Goal: Transaction & Acquisition: Purchase product/service

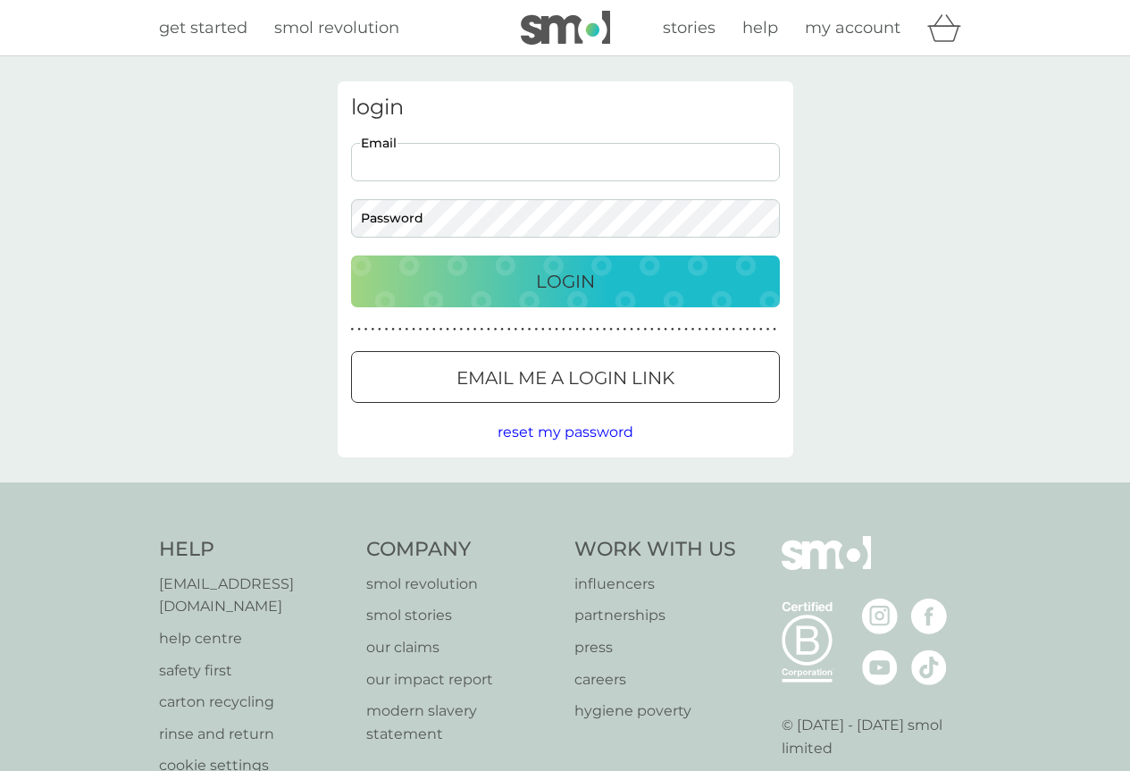
drag, startPoint x: 491, startPoint y: 167, endPoint x: 509, endPoint y: 187, distance: 26.6
click at [491, 166] on input "Email" at bounding box center [565, 162] width 429 height 38
type input "topsyjewell@gmail.com"
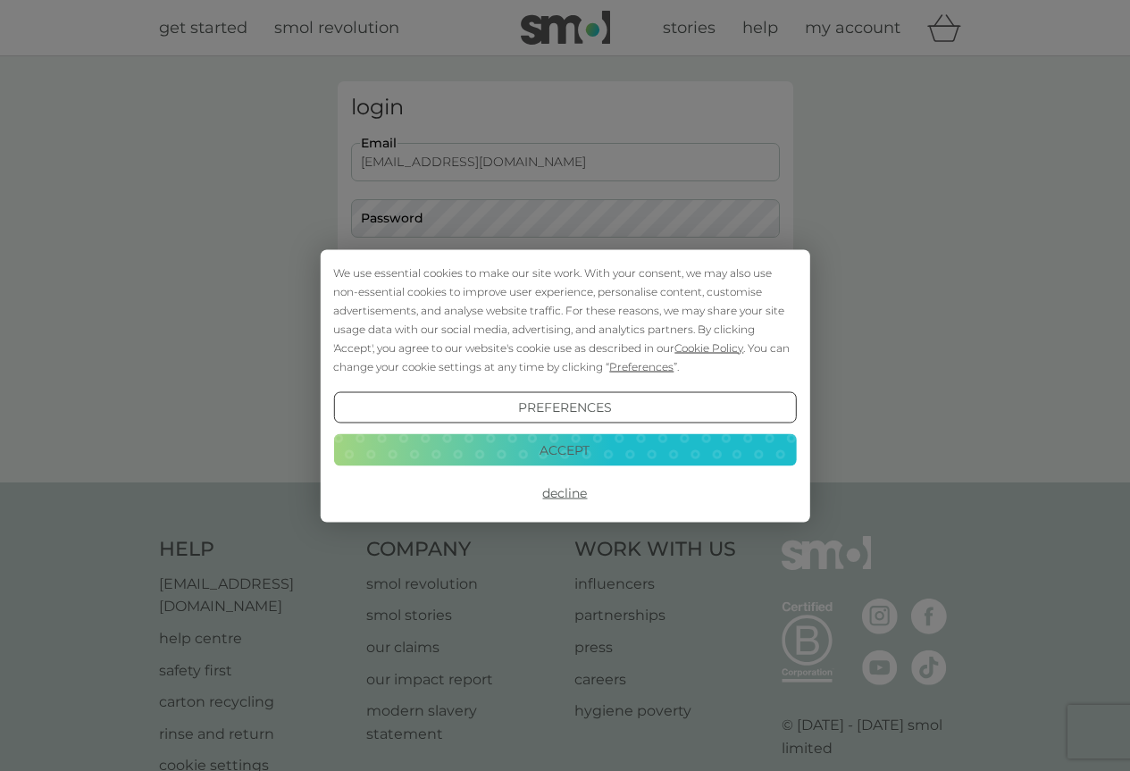
click at [565, 490] on button "Decline" at bounding box center [564, 493] width 463 height 32
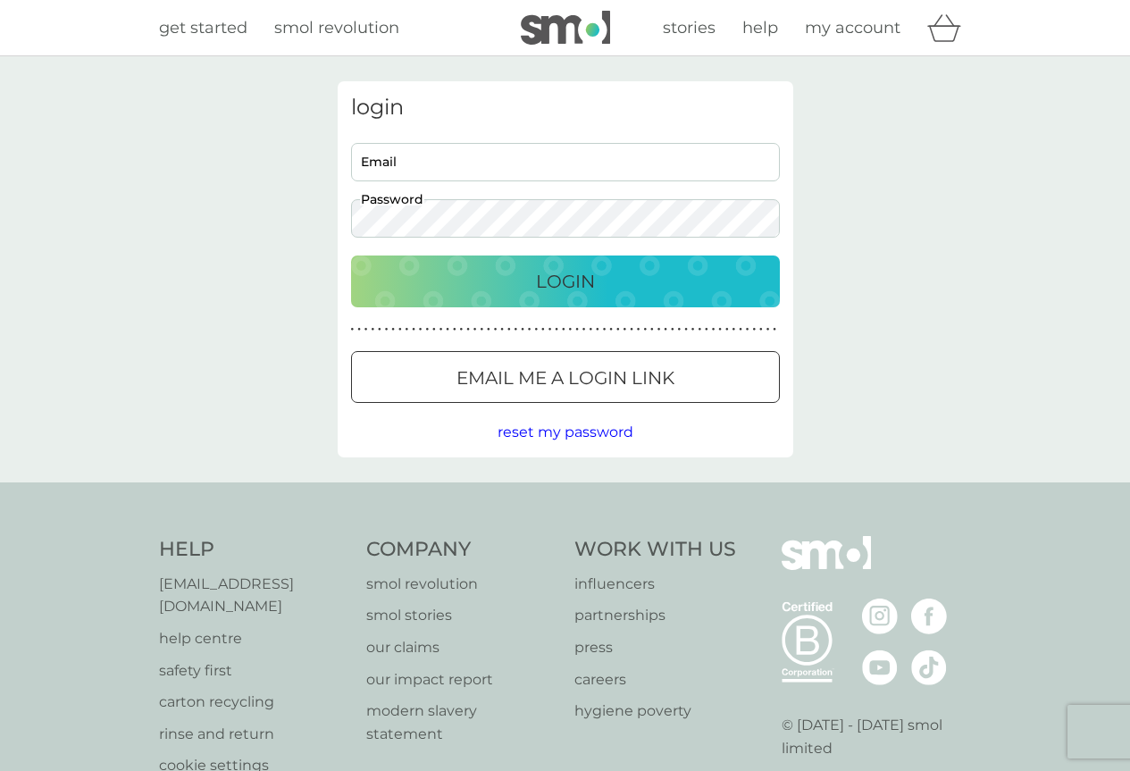
click at [546, 296] on button "Login" at bounding box center [565, 281] width 429 height 52
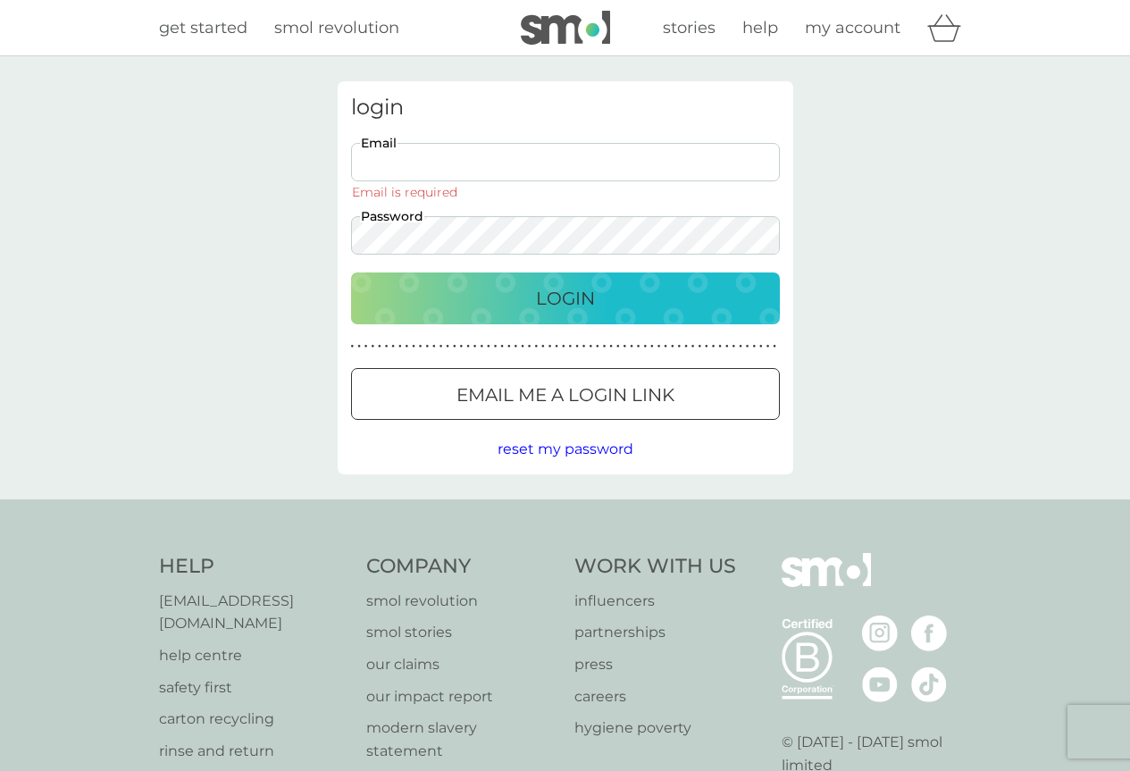
click at [465, 160] on input "Email" at bounding box center [565, 162] width 429 height 38
type input "topsyjewell@gmail.com"
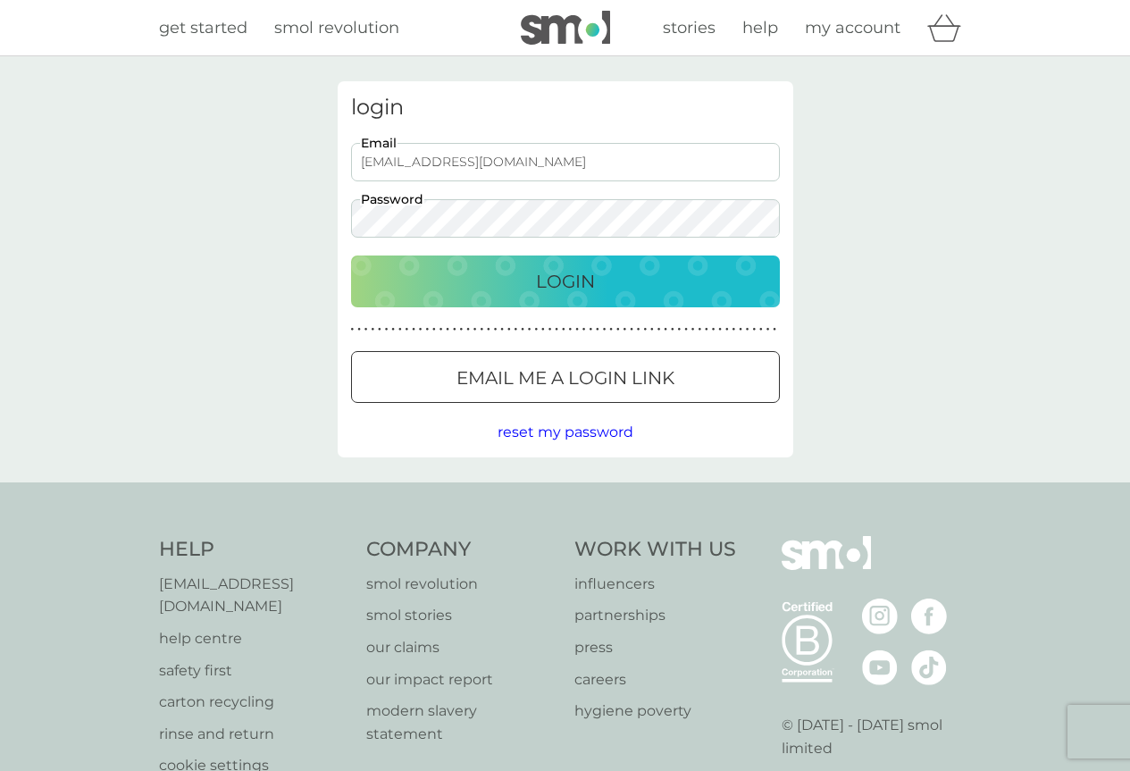
click at [566, 283] on p "Login" at bounding box center [565, 281] width 59 height 29
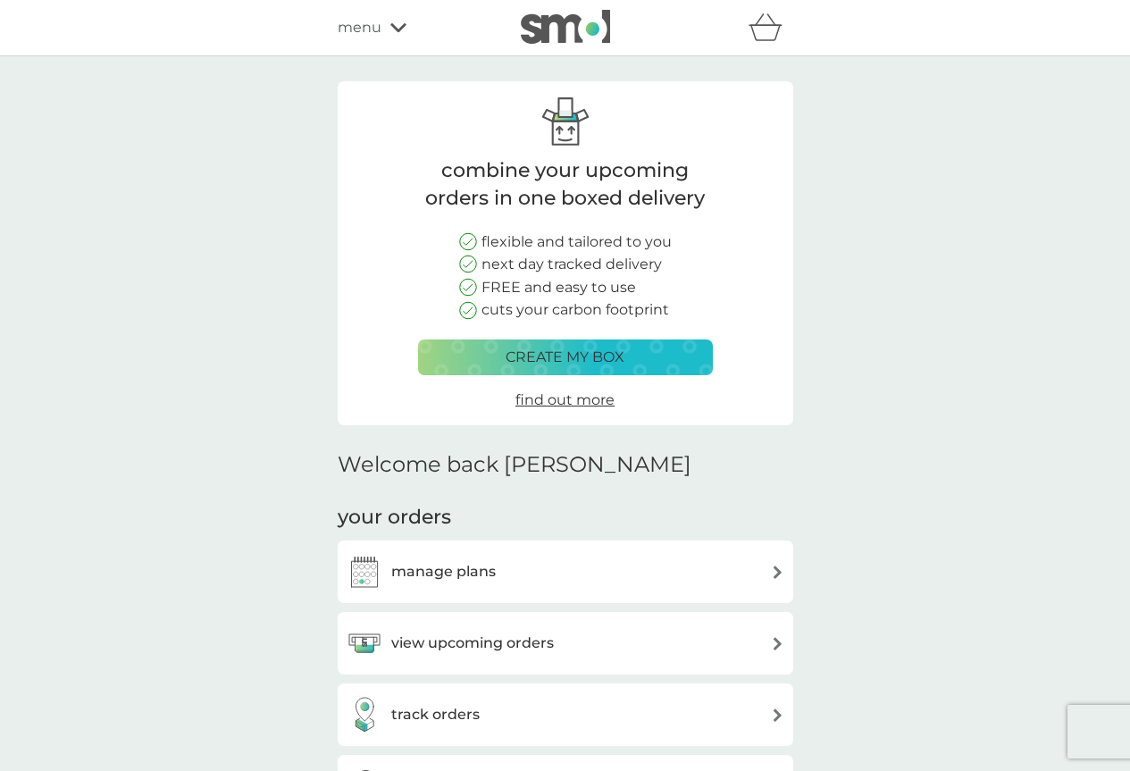
click at [773, 643] on img at bounding box center [777, 643] width 13 height 13
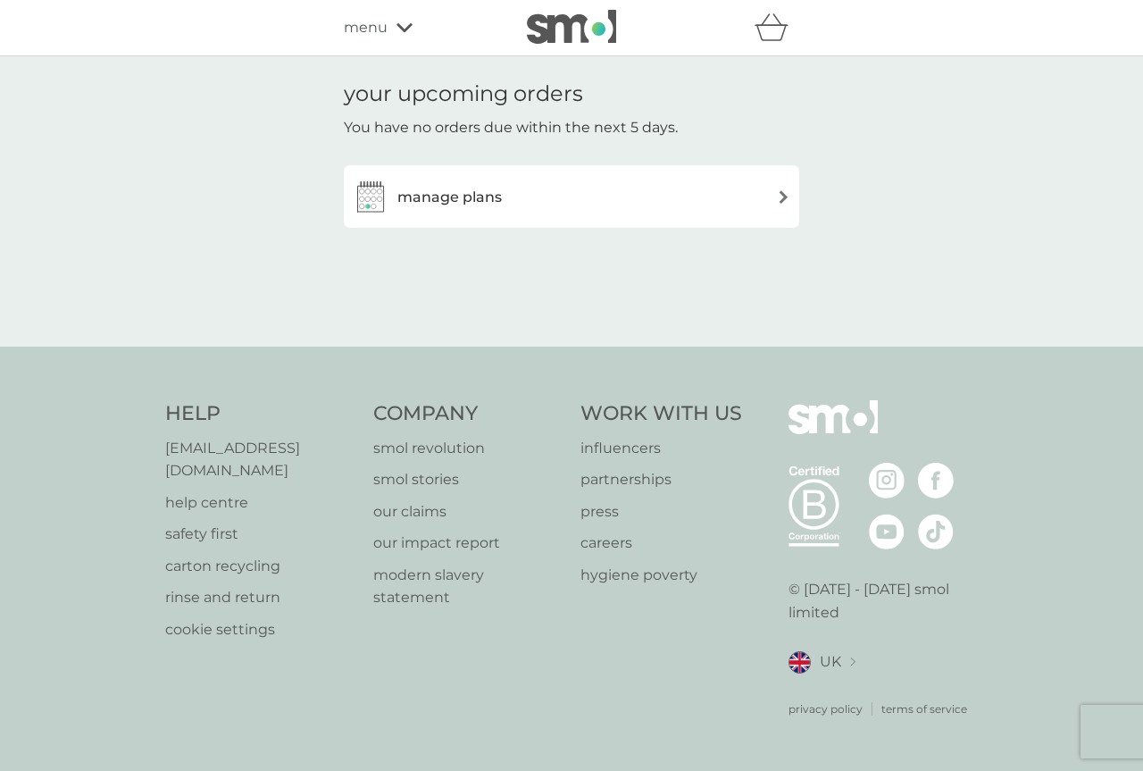
click at [786, 196] on img at bounding box center [783, 196] width 13 height 13
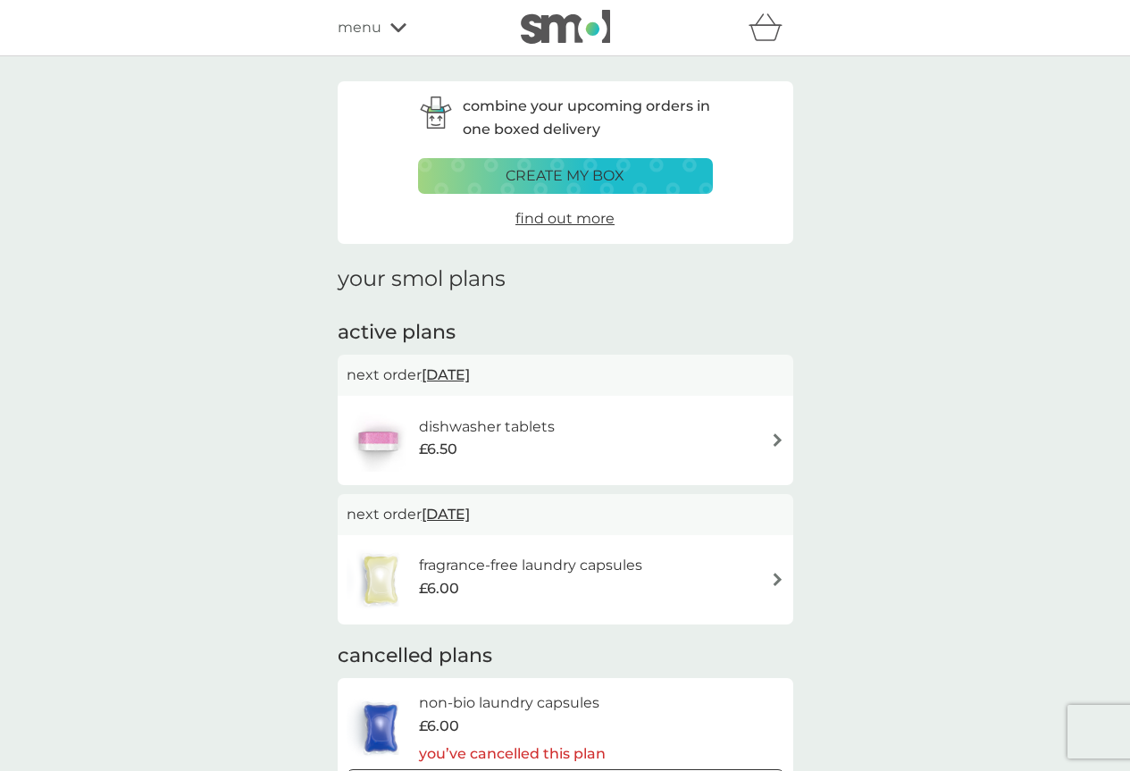
click at [775, 439] on img at bounding box center [777, 439] width 13 height 13
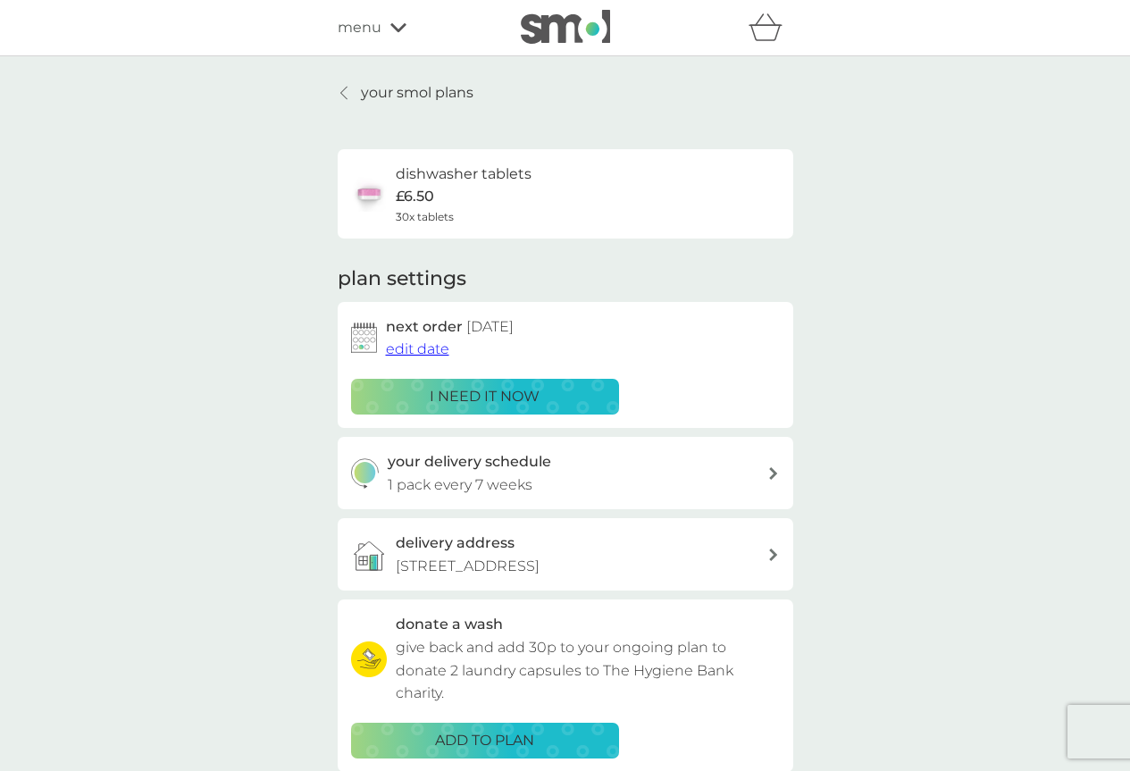
click at [491, 384] on button "i need it now" at bounding box center [485, 397] width 268 height 36
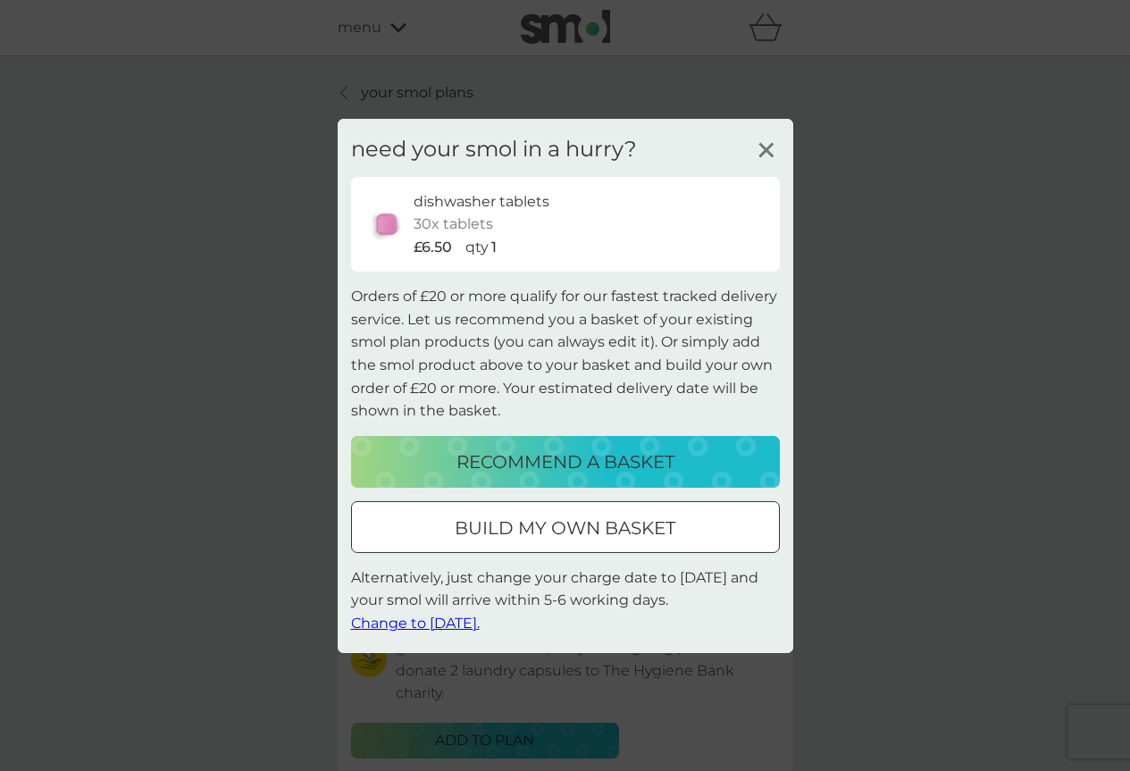
click at [770, 147] on icon at bounding box center [766, 149] width 27 height 27
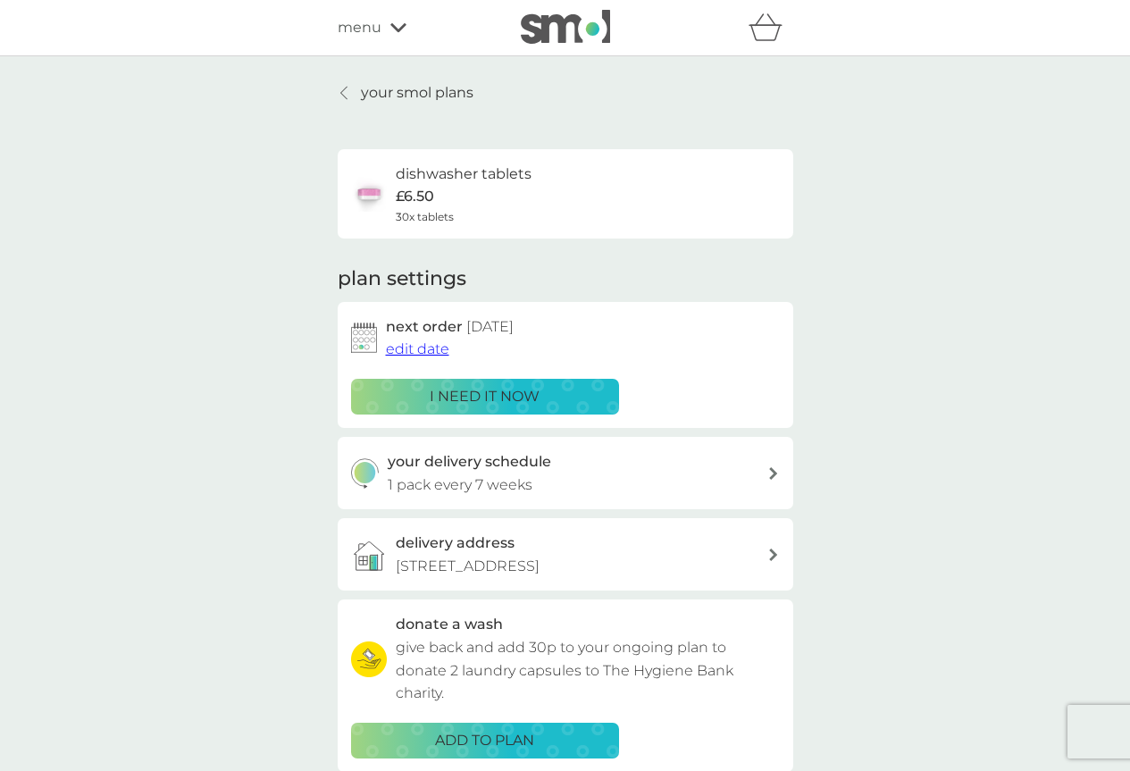
click at [520, 389] on p "i need it now" at bounding box center [485, 396] width 110 height 23
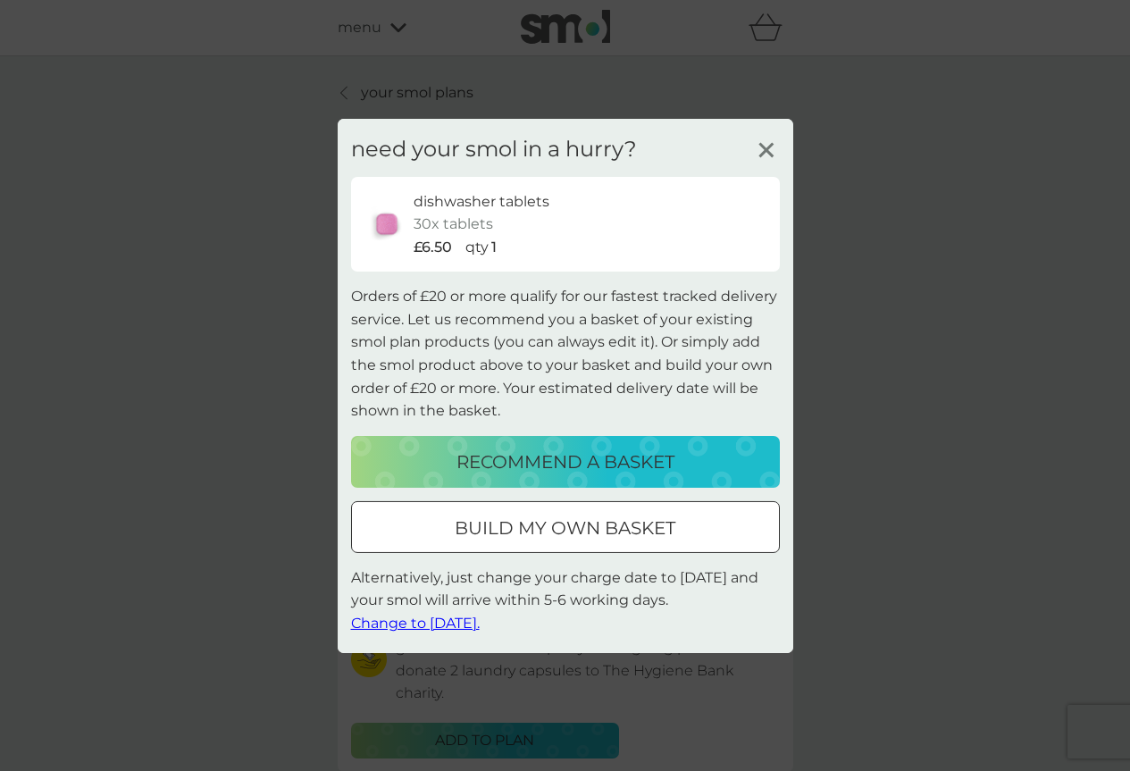
click at [450, 624] on span "Change to tomorrow." at bounding box center [415, 623] width 129 height 17
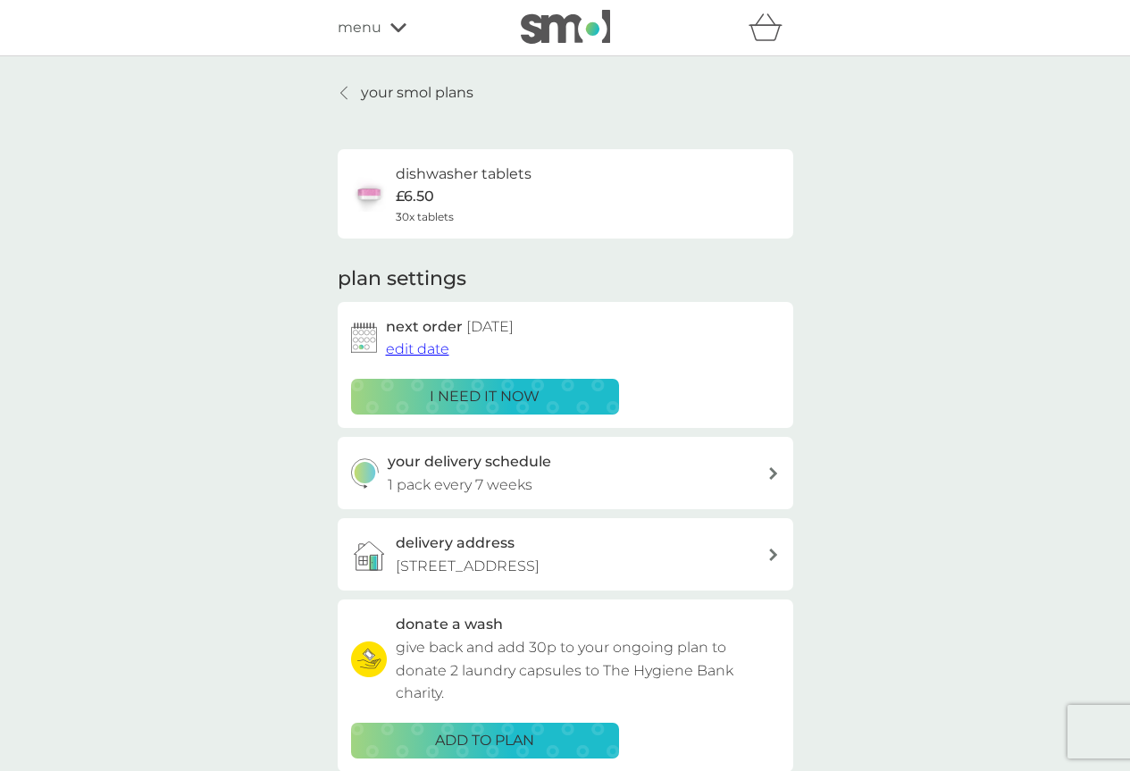
click at [340, 91] on icon at bounding box center [343, 93] width 7 height 14
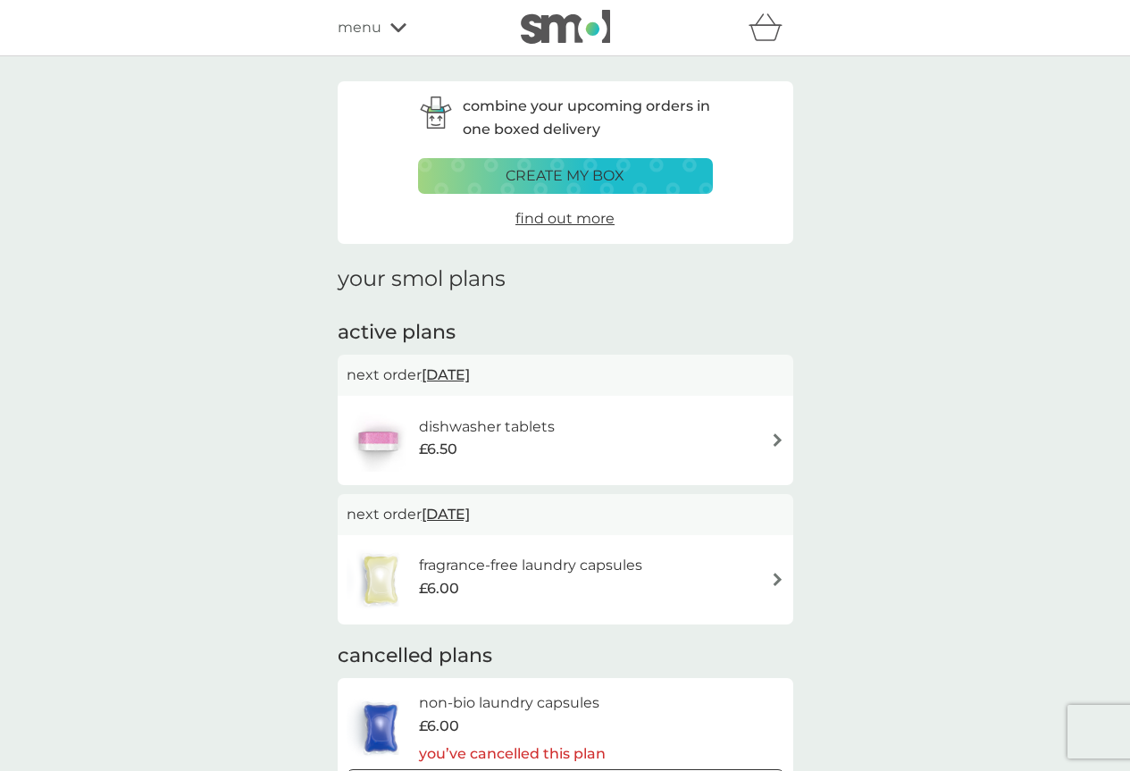
click at [773, 574] on img at bounding box center [777, 579] width 13 height 13
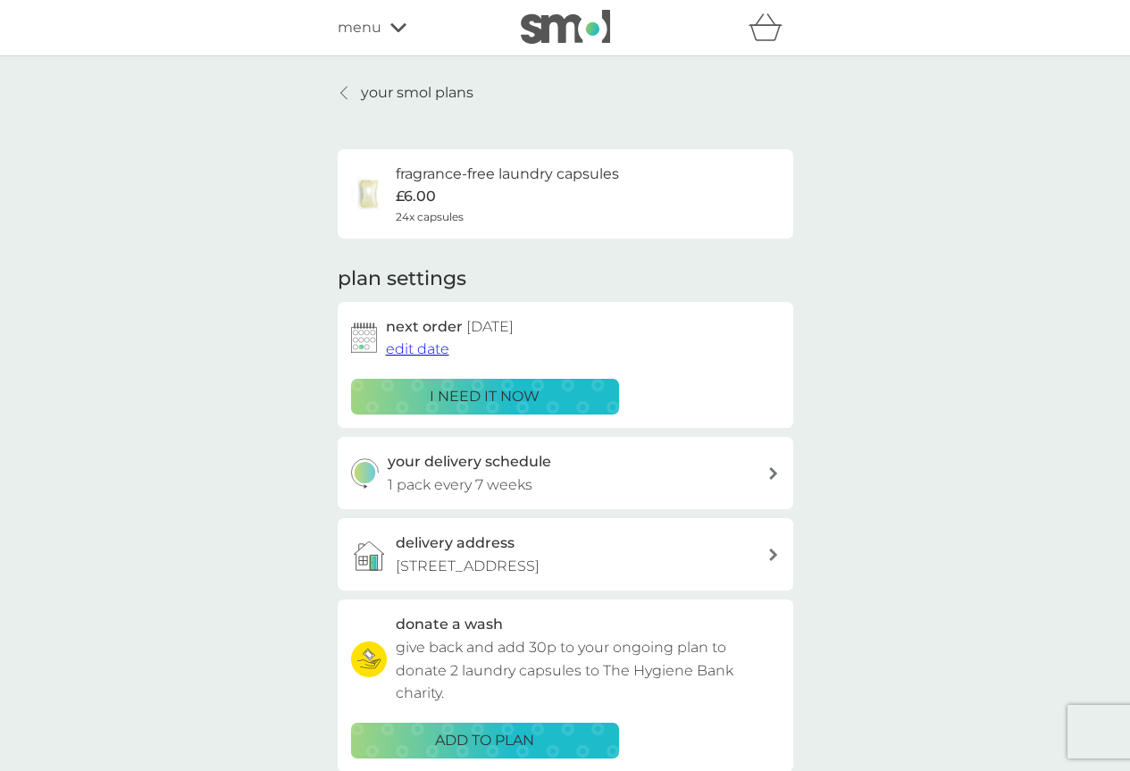
click at [498, 393] on p "i need it now" at bounding box center [485, 396] width 110 height 23
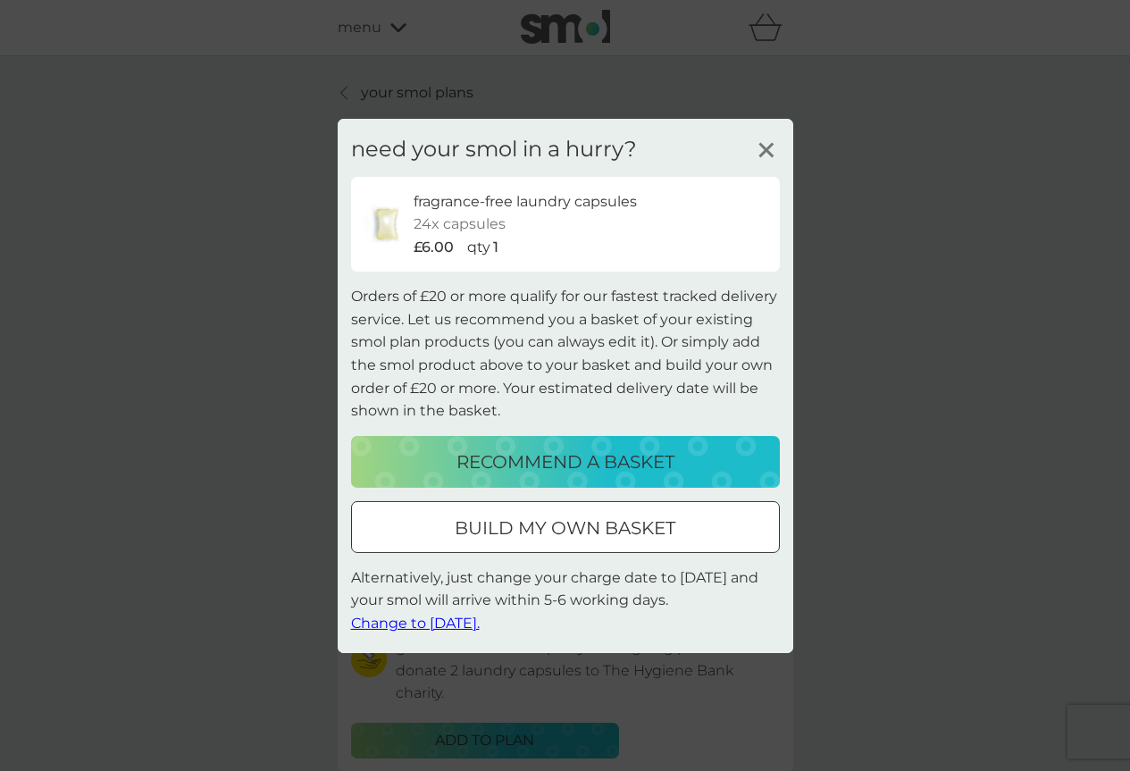
click at [480, 622] on span "Change to tomorrow." at bounding box center [415, 623] width 129 height 17
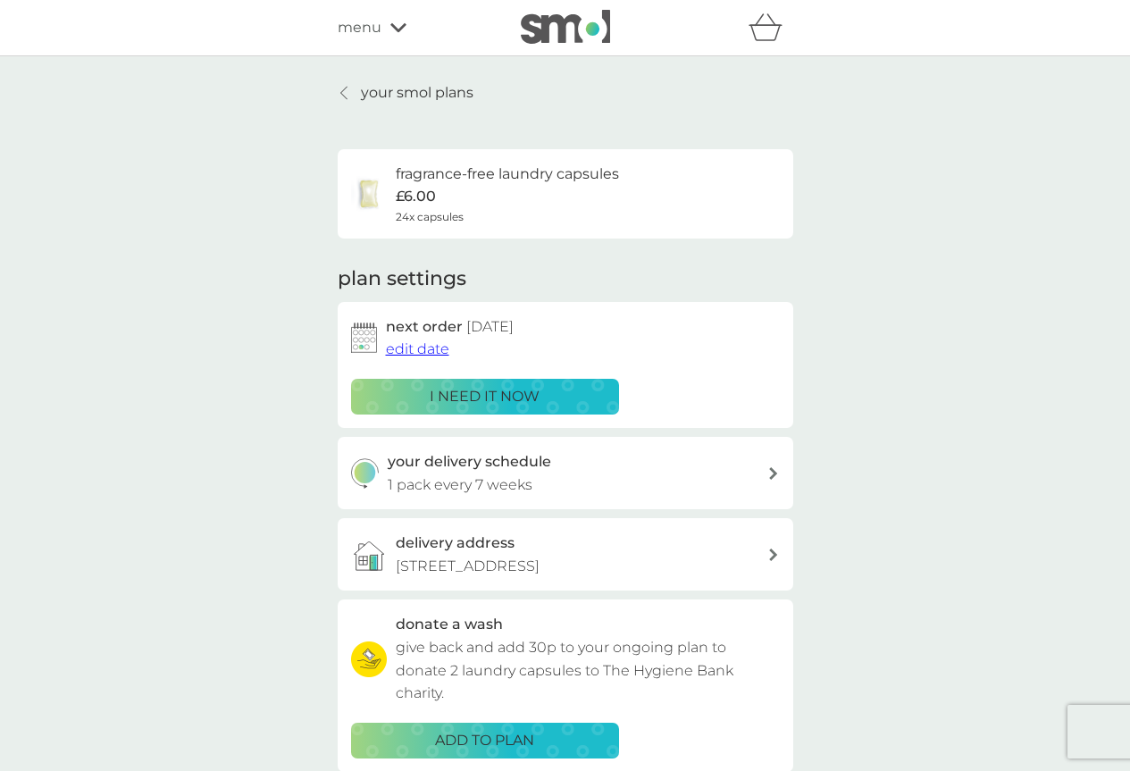
click at [516, 744] on p "ADD TO PLAN" at bounding box center [484, 740] width 99 height 23
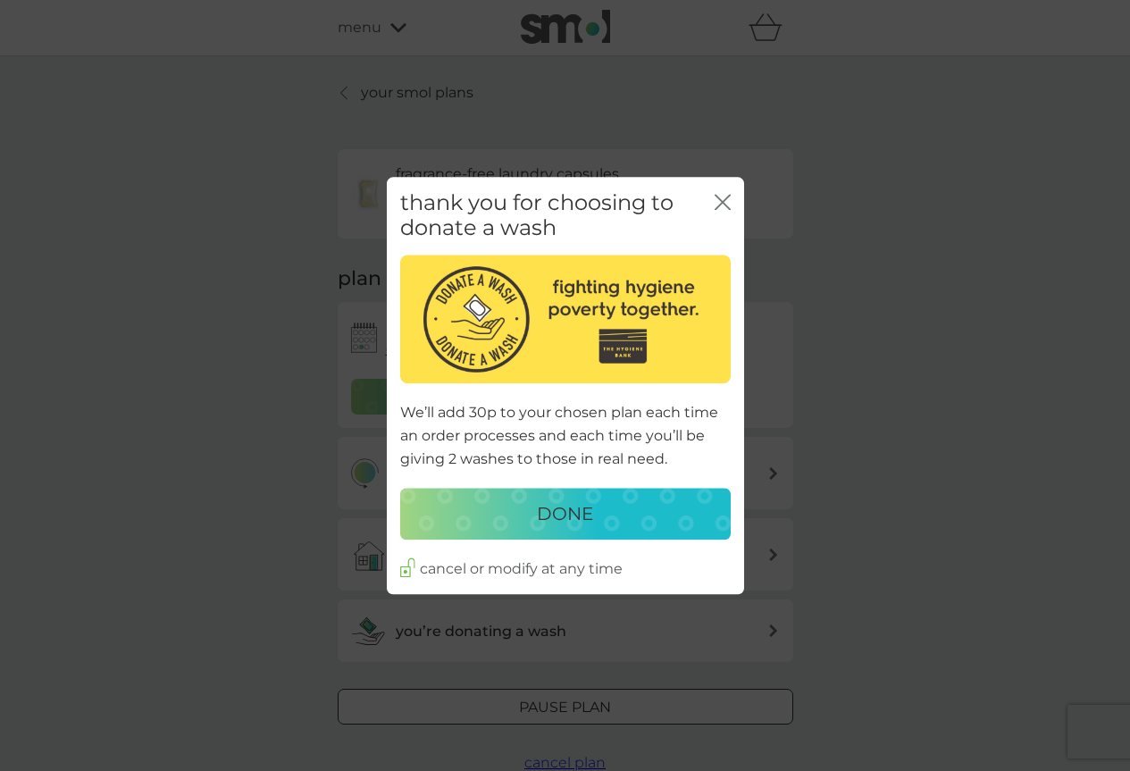
click at [728, 205] on icon "close" at bounding box center [723, 202] width 16 height 16
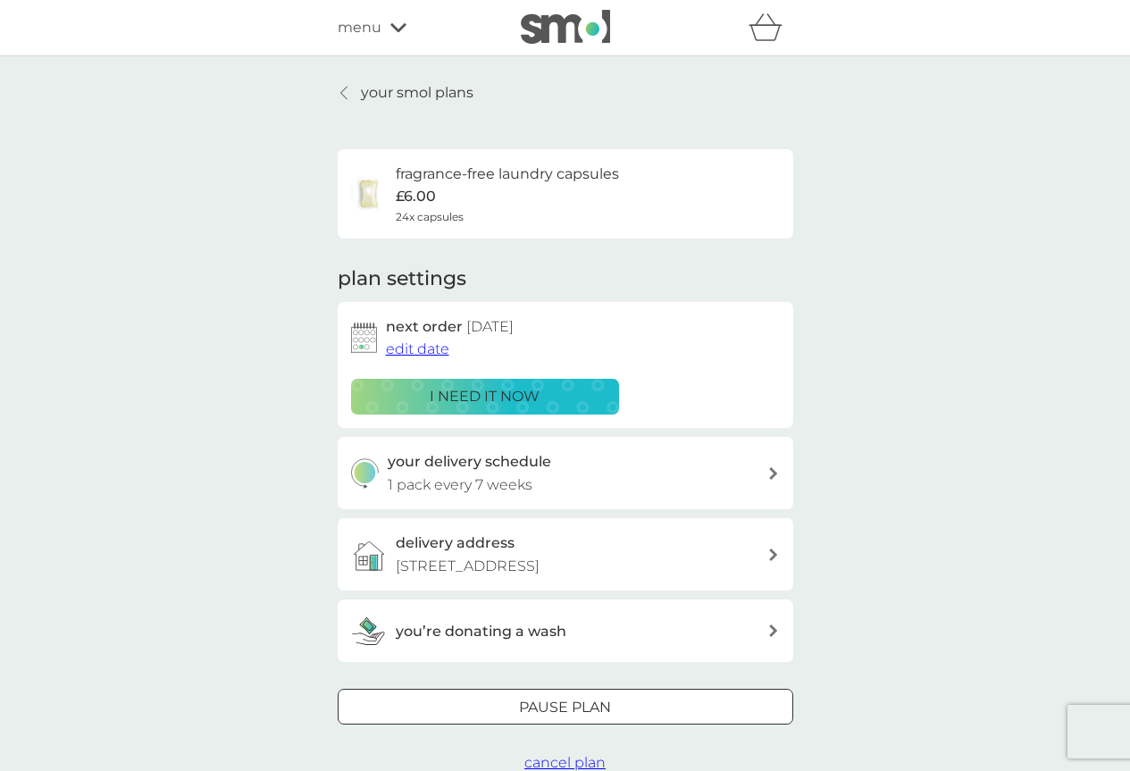
click at [430, 84] on p "your smol plans" at bounding box center [417, 92] width 113 height 23
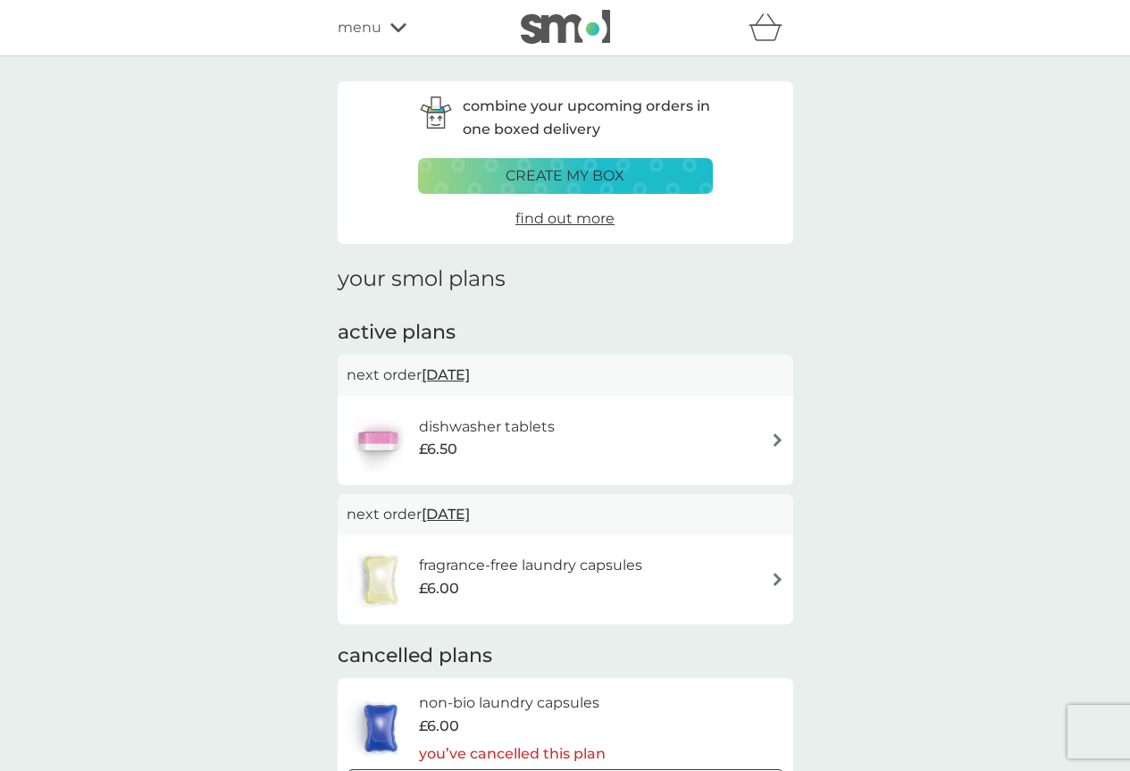
click at [398, 25] on icon at bounding box center [398, 27] width 16 height 11
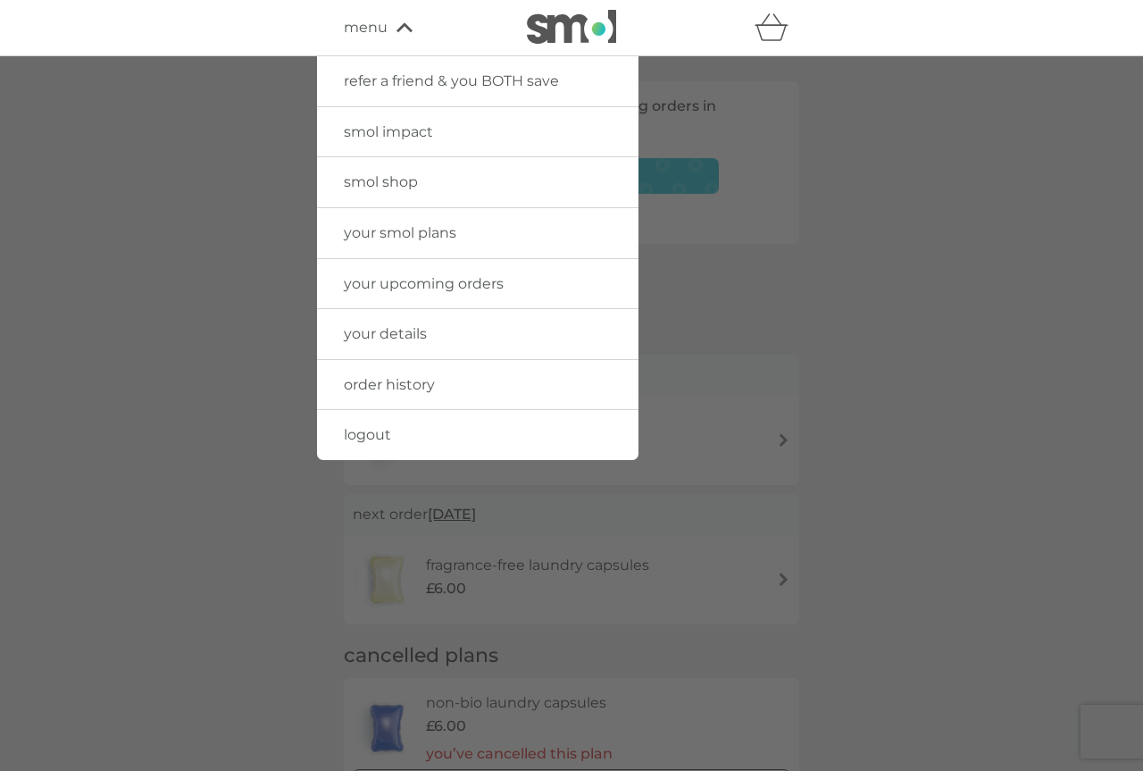
click at [471, 172] on link "smol shop" at bounding box center [478, 182] width 322 height 50
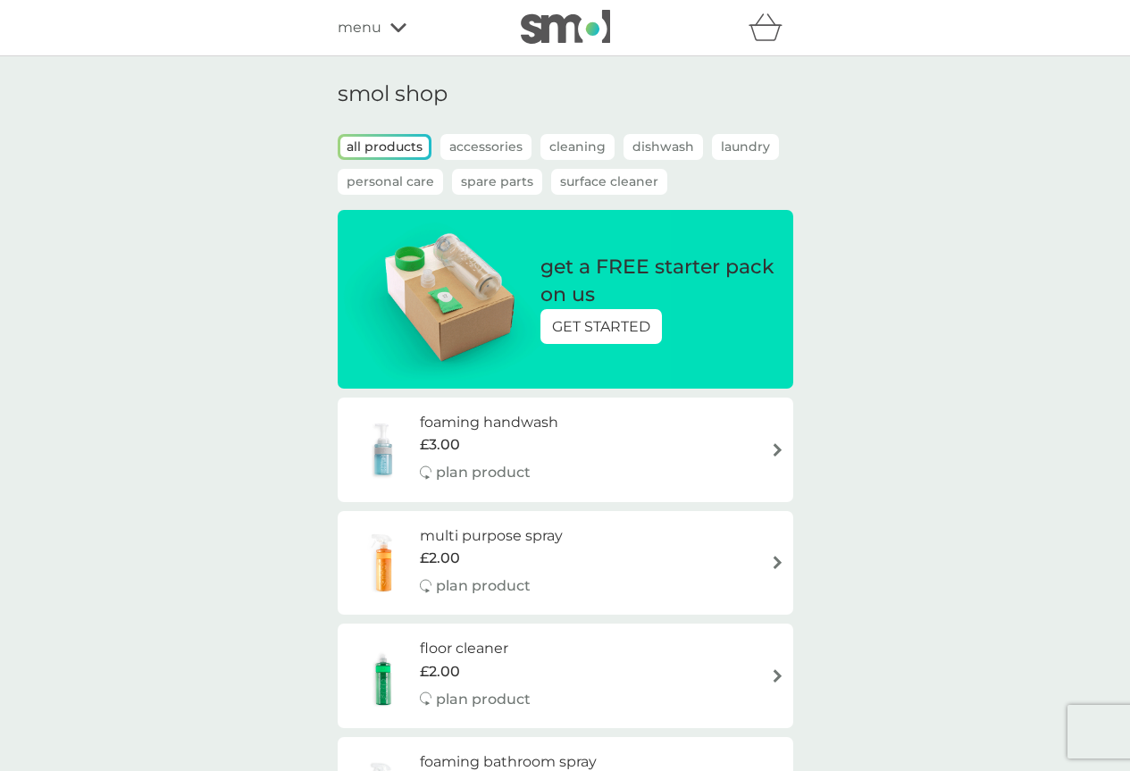
click at [572, 437] on div "foaming handwash £3.00 plan product" at bounding box center [498, 450] width 156 height 78
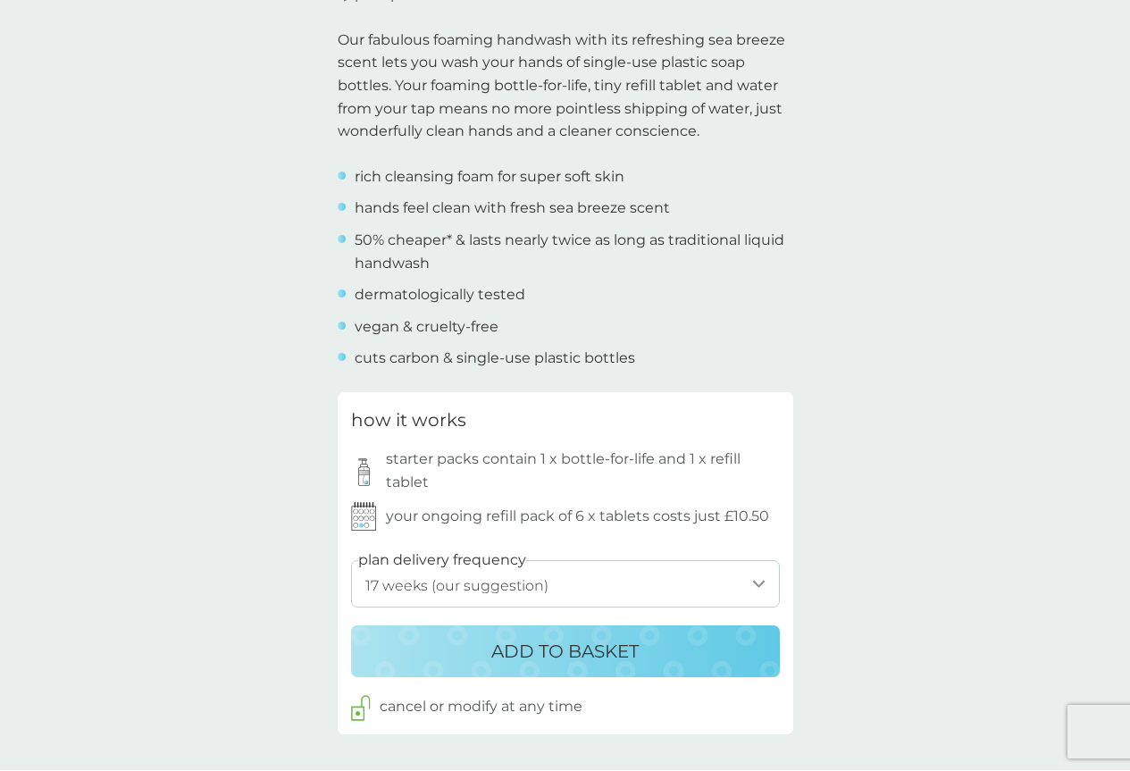
scroll to position [715, 0]
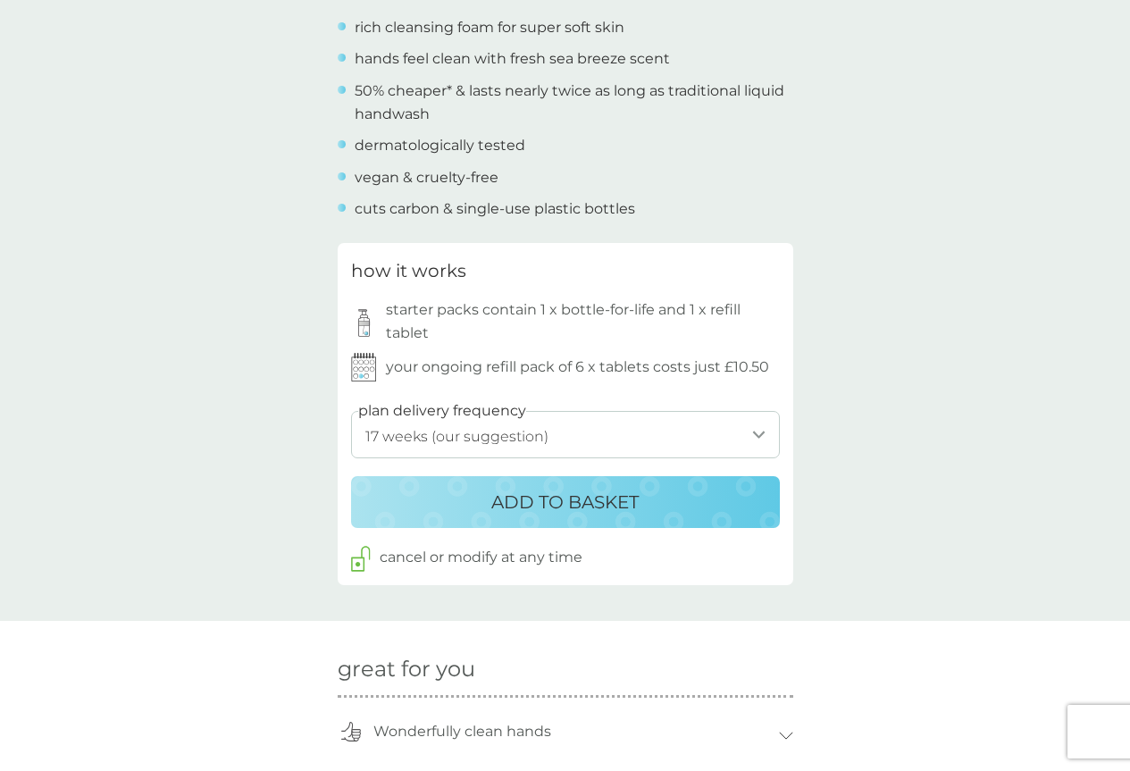
click at [759, 432] on select "1 week 2 weeks 3 weeks 4 weeks 5 weeks 6 weeks 7 weeks 8 weeks 9 weeks 10 weeks…" at bounding box center [565, 434] width 429 height 47
select select "182"
click at [351, 411] on select "1 week 2 weeks 3 weeks 4 weeks 5 weeks 6 weeks 7 weeks 8 weeks 9 weeks 10 weeks…" at bounding box center [565, 434] width 429 height 47
click at [616, 491] on p "ADD TO BASKET" at bounding box center [564, 502] width 147 height 29
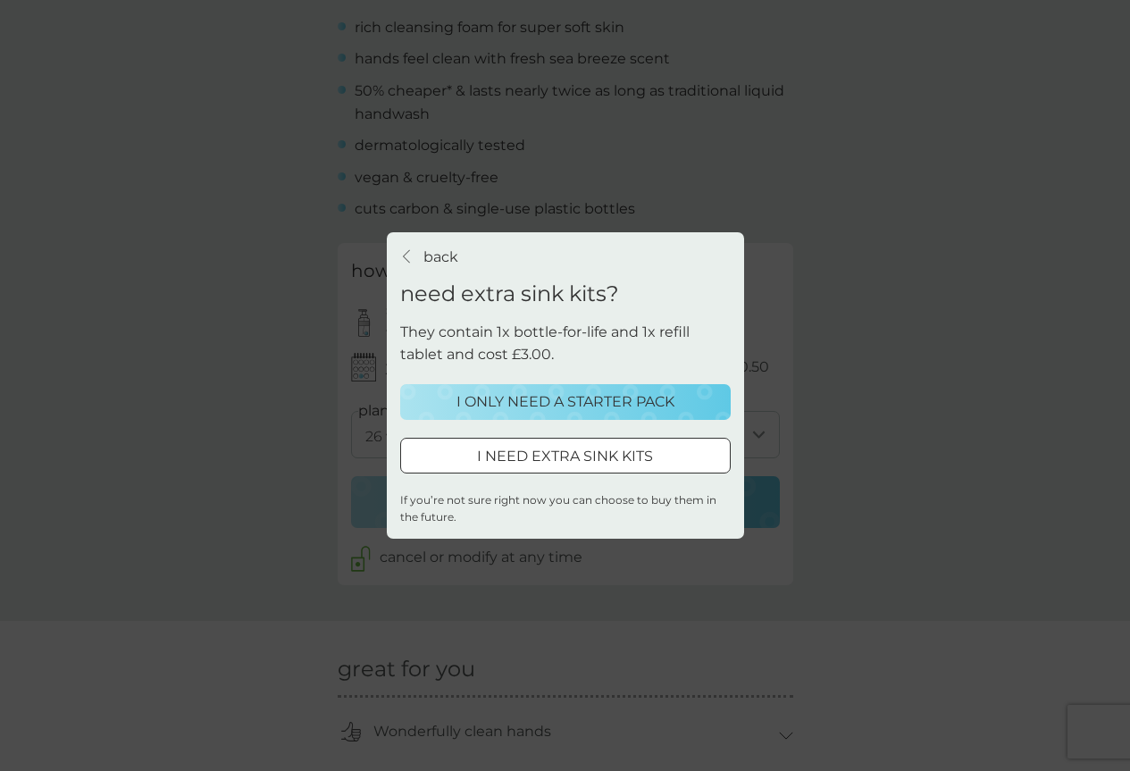
click at [593, 409] on p "I ONLY NEED A STARTER PACK" at bounding box center [565, 401] width 218 height 23
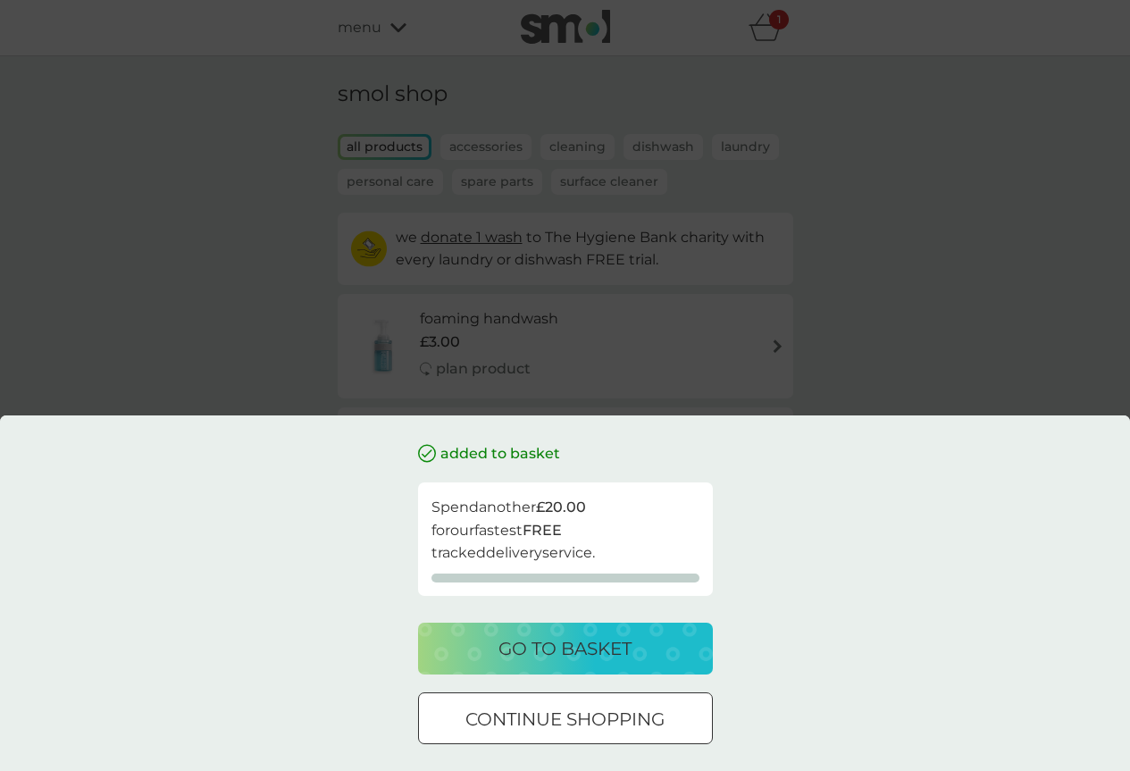
click at [957, 331] on div "added to basket Spend another £20.00 for our fastest FREE tracked delivery serv…" at bounding box center [565, 385] width 1130 height 771
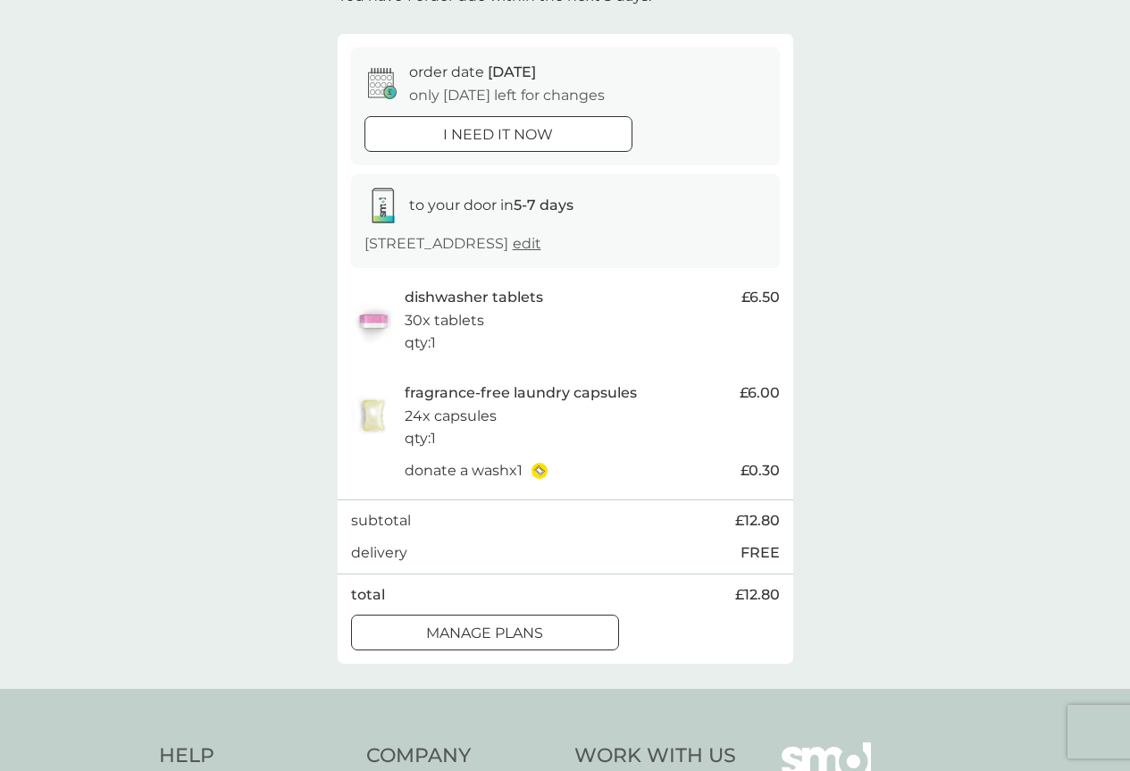
scroll to position [94, 0]
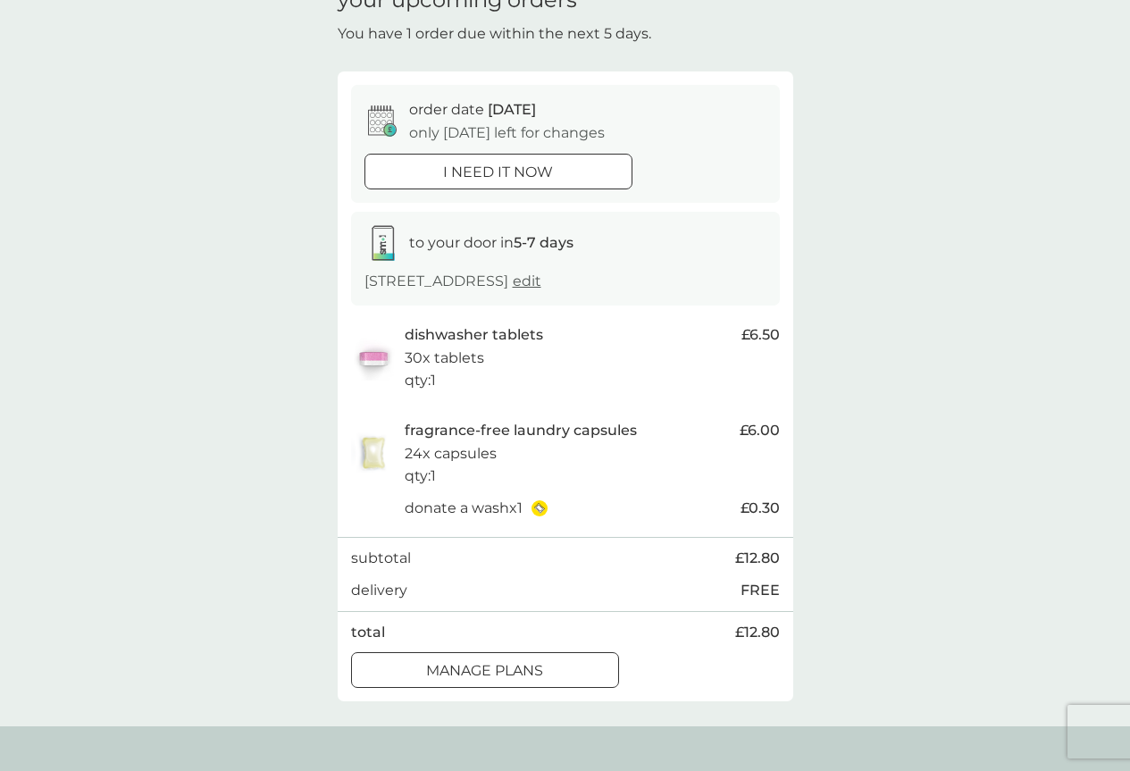
click at [478, 673] on div at bounding box center [485, 670] width 64 height 19
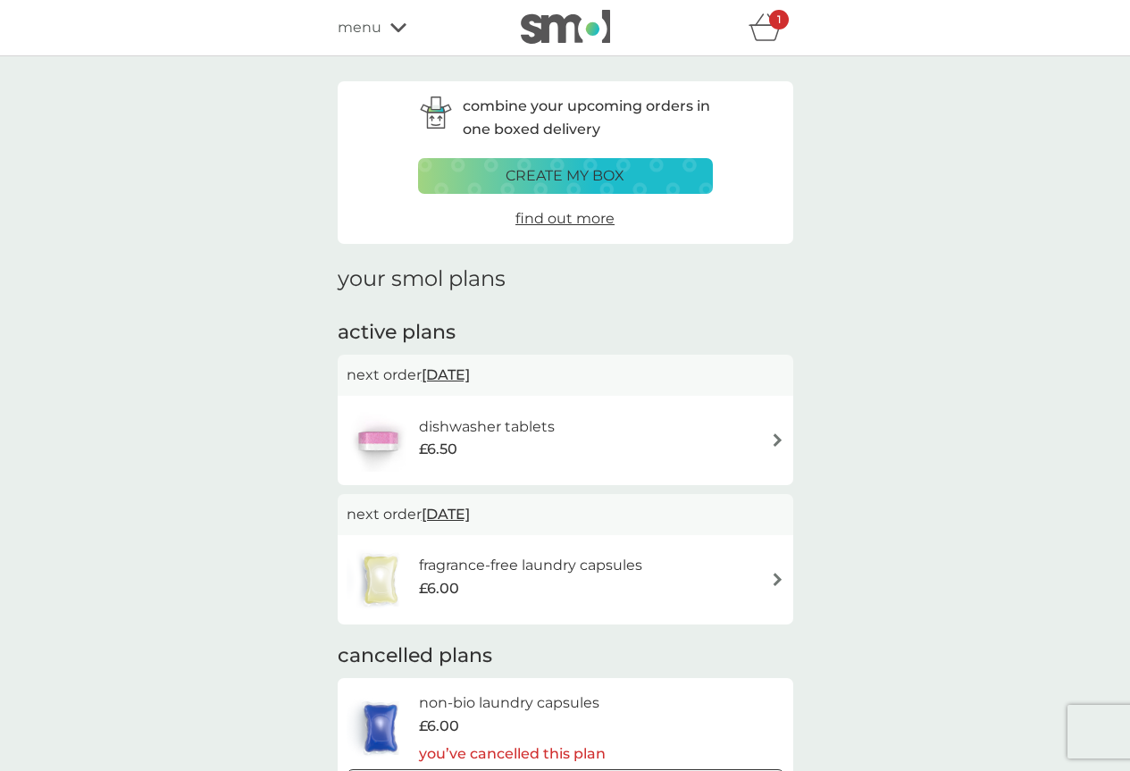
click at [592, 177] on p "create my box" at bounding box center [565, 175] width 119 height 23
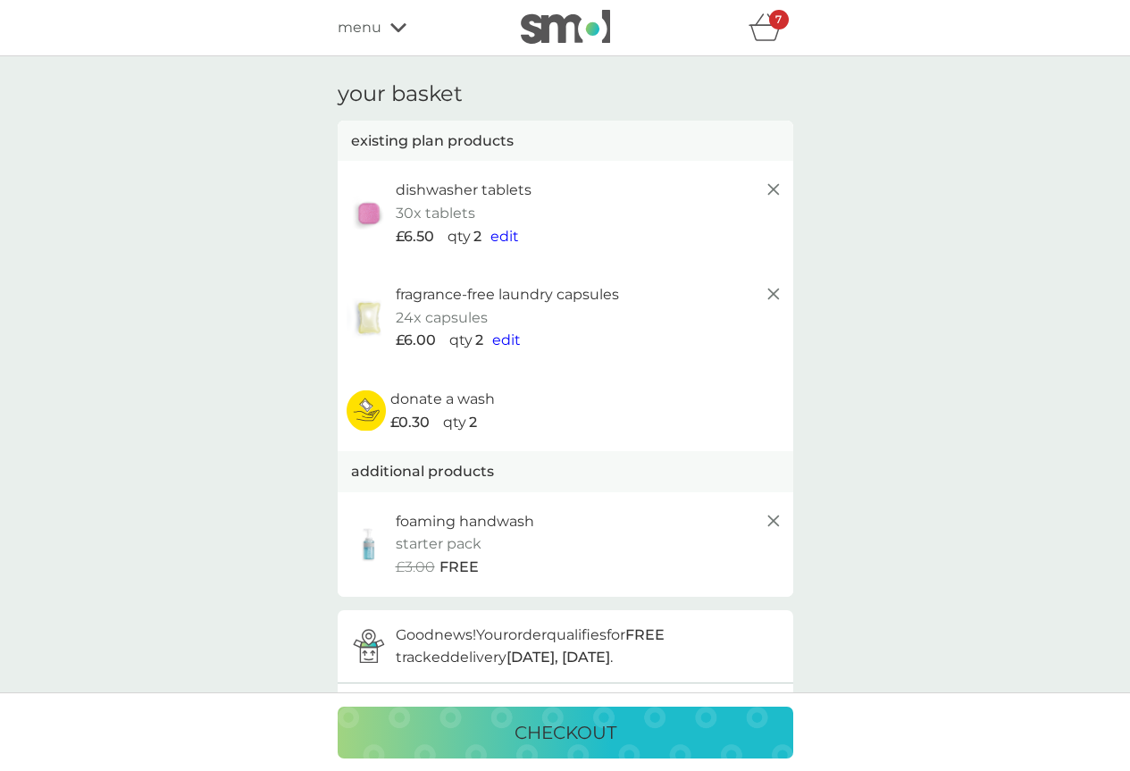
click at [465, 540] on p "starter pack" at bounding box center [439, 543] width 86 height 23
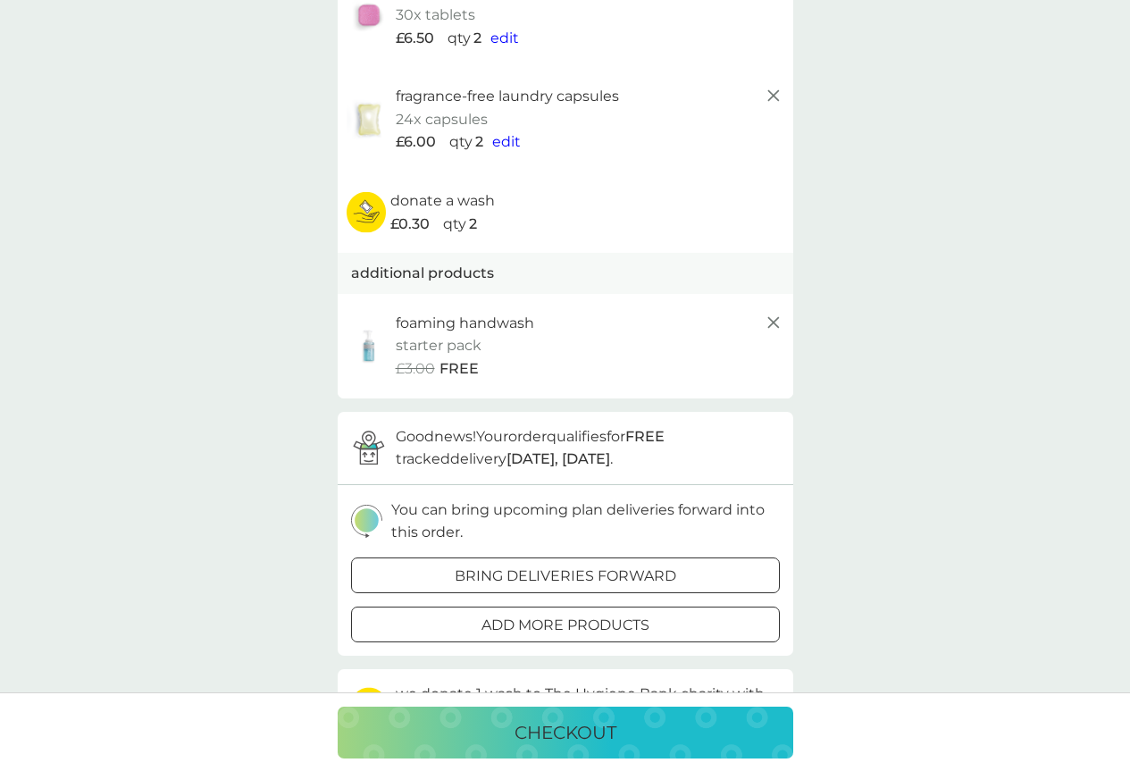
scroll to position [268, 0]
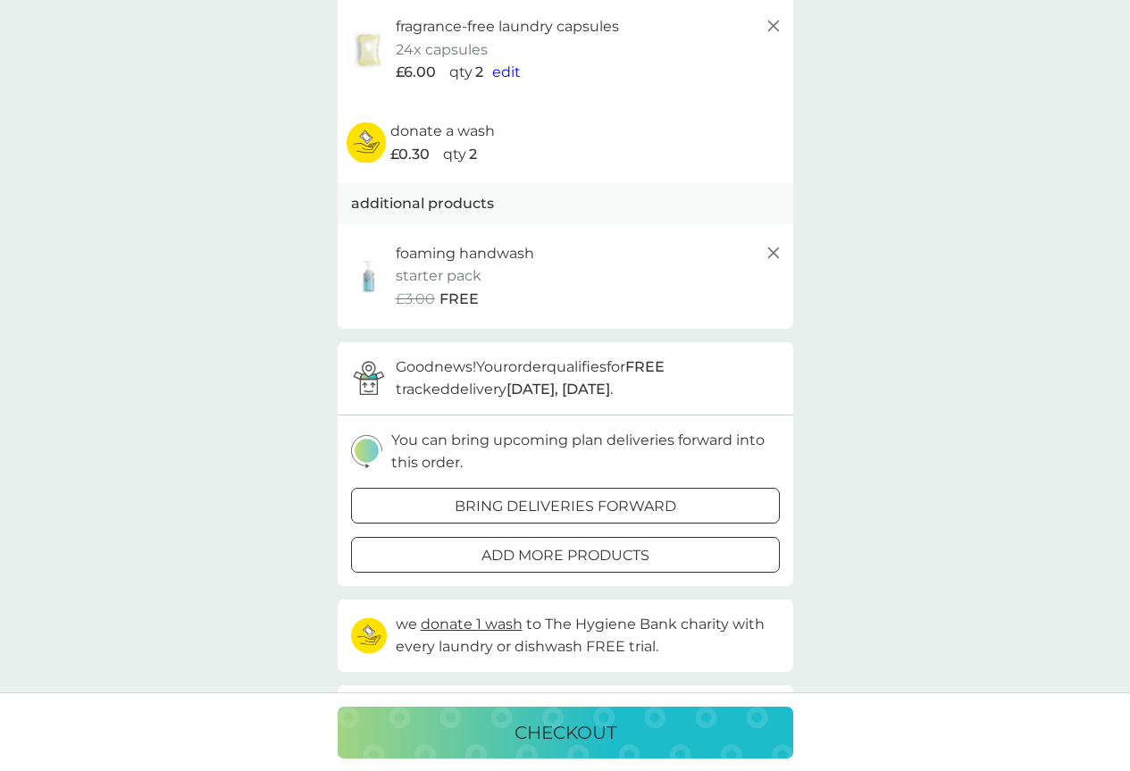
click at [590, 738] on p "checkout" at bounding box center [566, 732] width 102 height 29
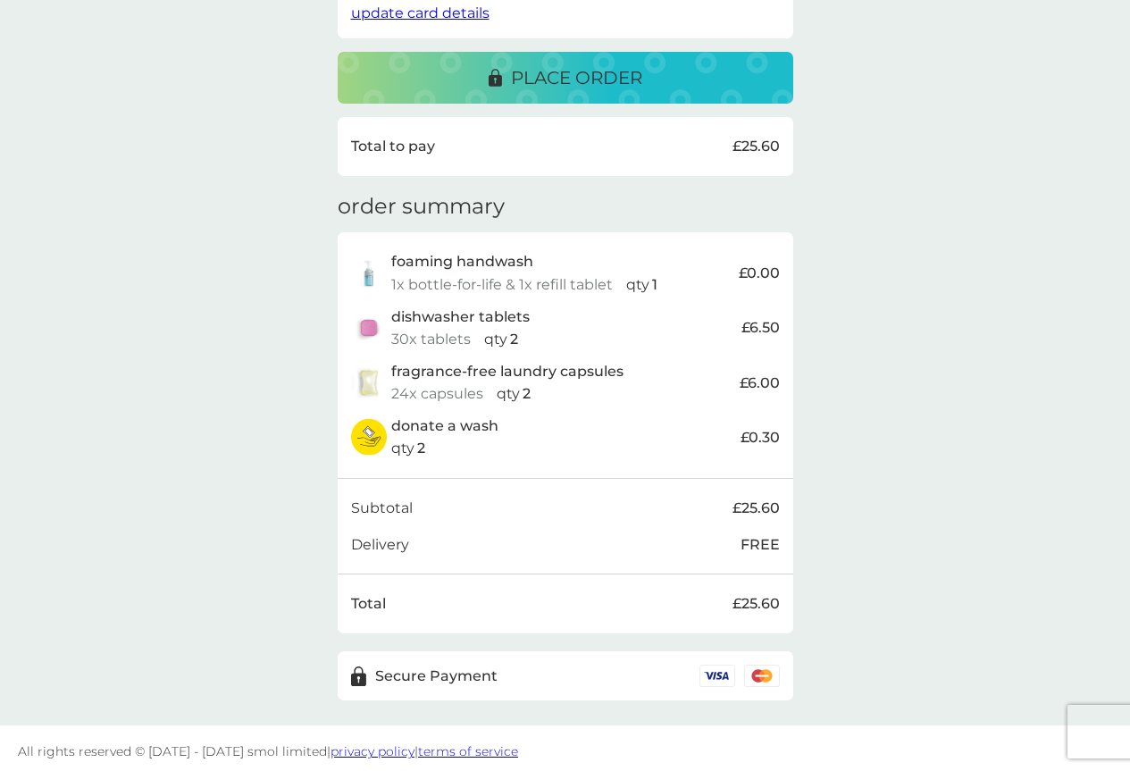
scroll to position [432, 0]
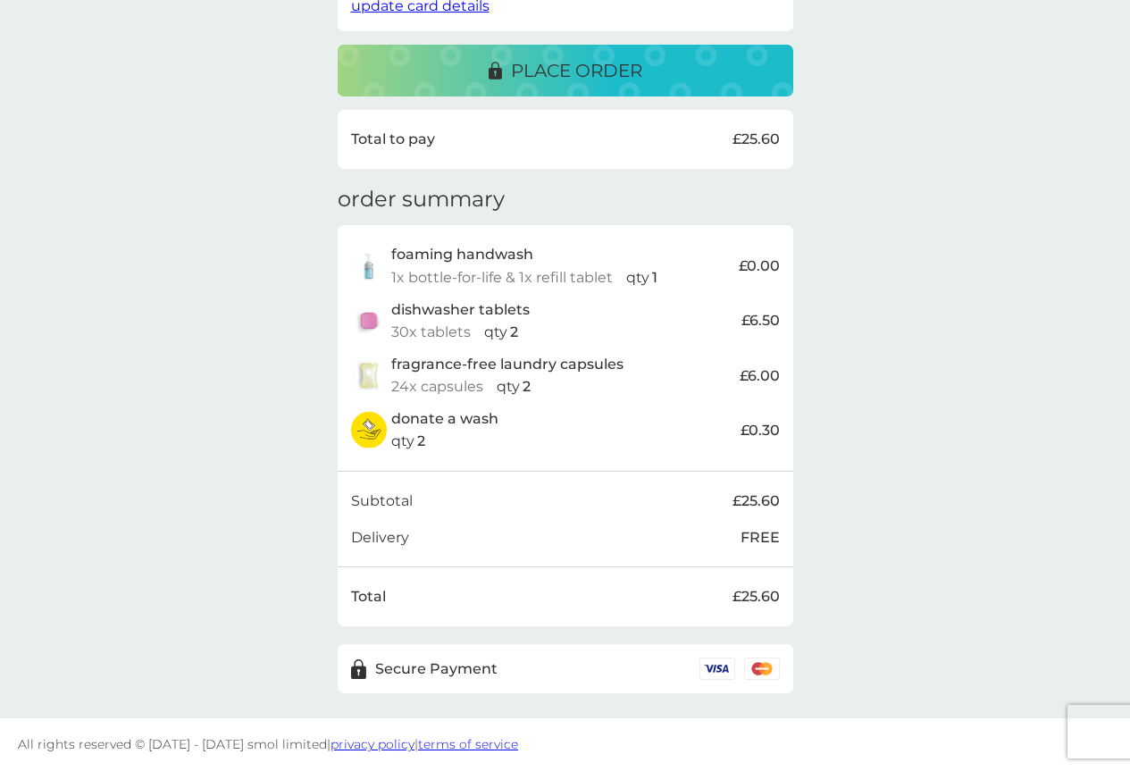
click at [653, 79] on div "place order" at bounding box center [566, 70] width 420 height 29
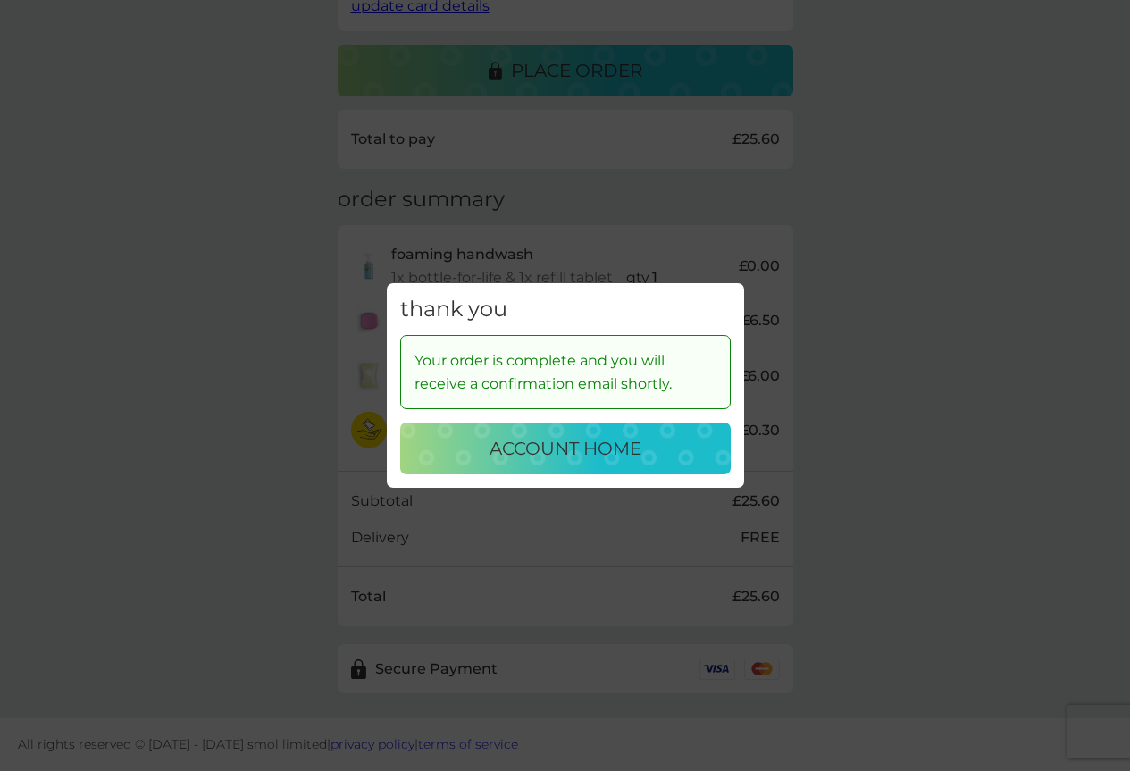
click at [551, 446] on p "account home" at bounding box center [566, 448] width 152 height 29
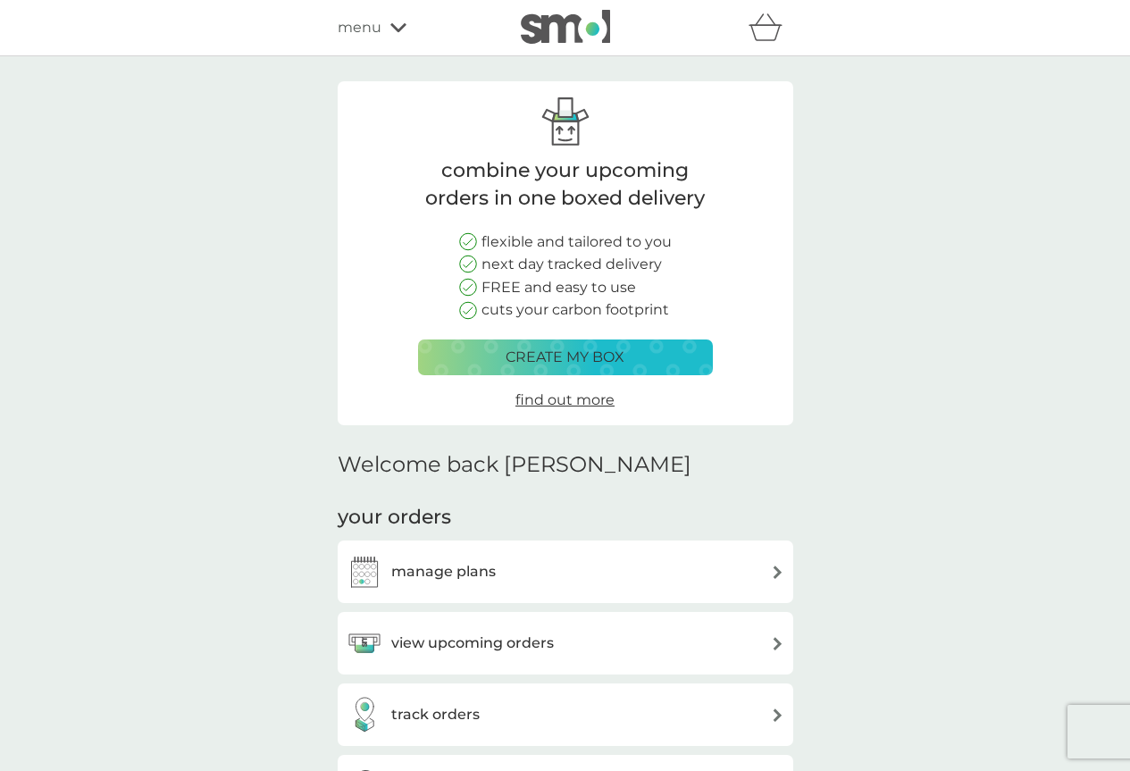
click at [391, 22] on icon at bounding box center [398, 27] width 16 height 11
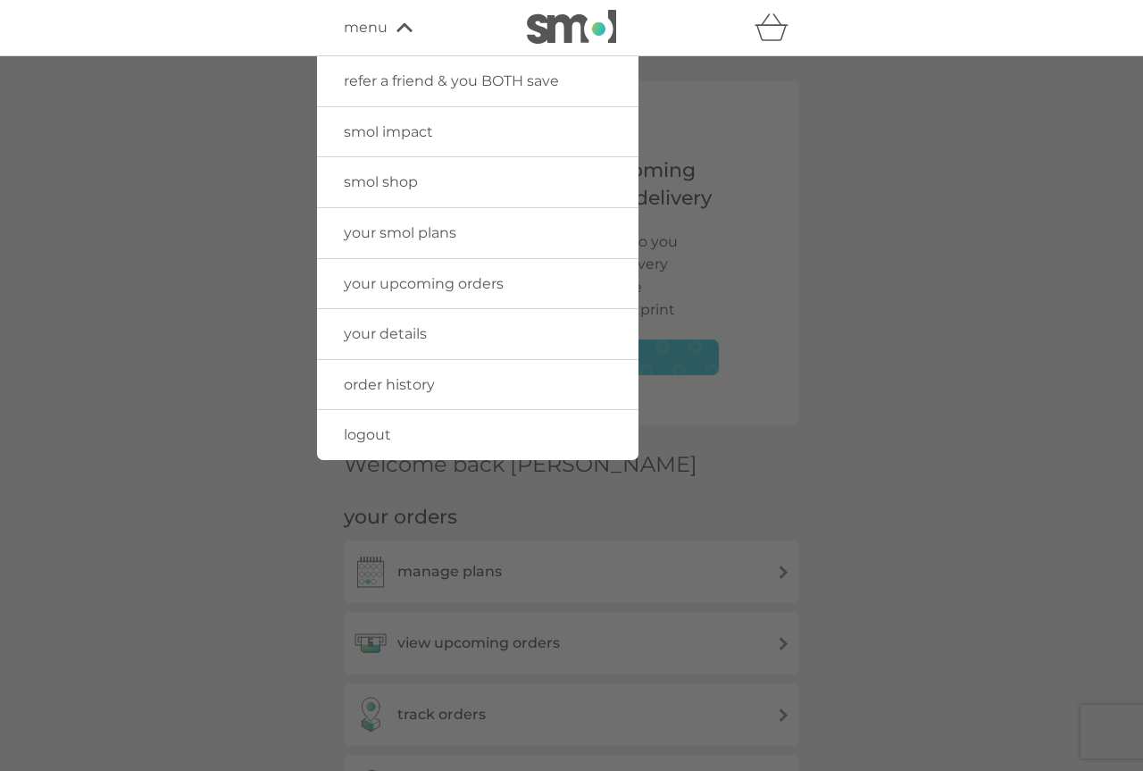
click at [374, 430] on span "logout" at bounding box center [367, 434] width 47 height 17
